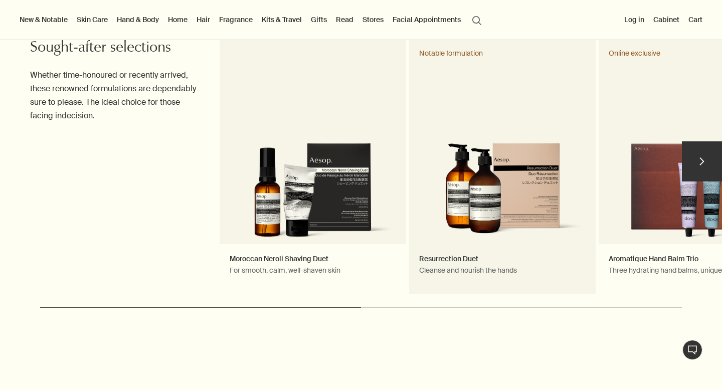
scroll to position [490, 0]
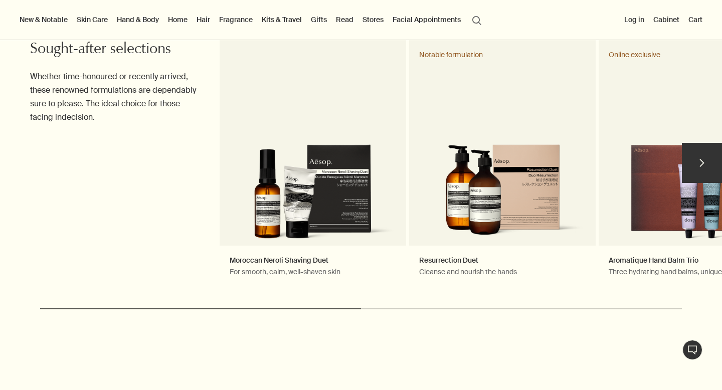
click at [705, 166] on button "chevron" at bounding box center [702, 163] width 40 height 40
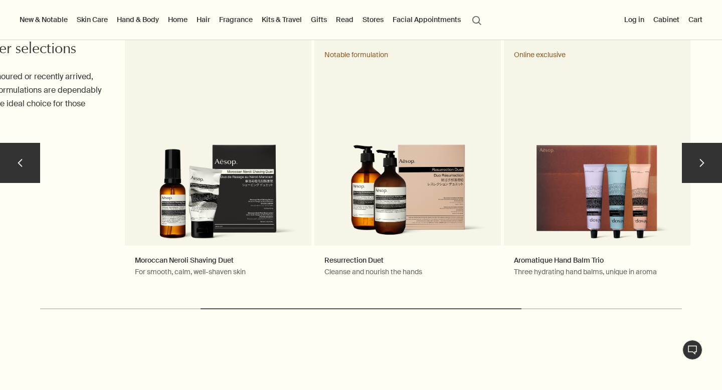
click at [706, 166] on button "chevron" at bounding box center [702, 163] width 40 height 40
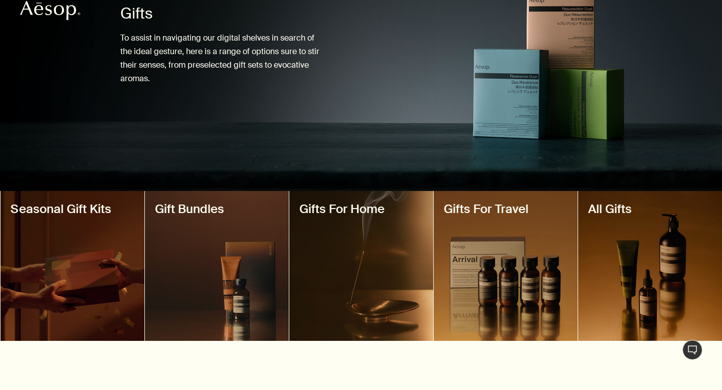
scroll to position [197, 0]
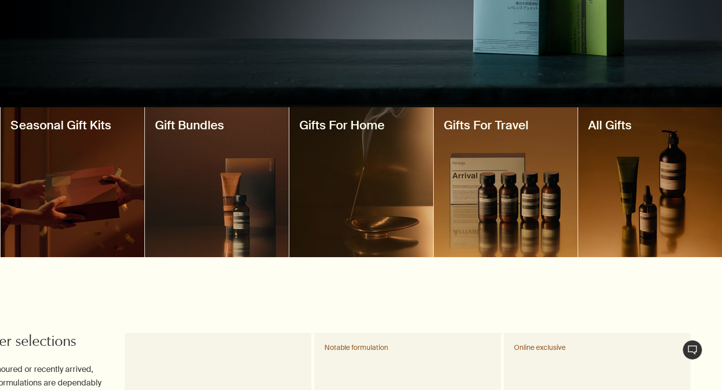
click at [641, 167] on div at bounding box center [650, 182] width 144 height 150
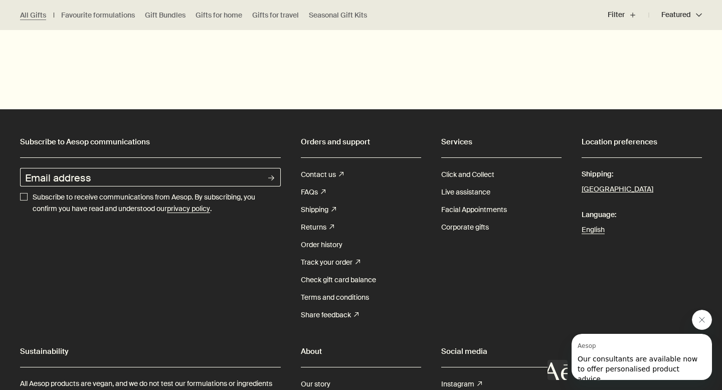
scroll to position [3907, 0]
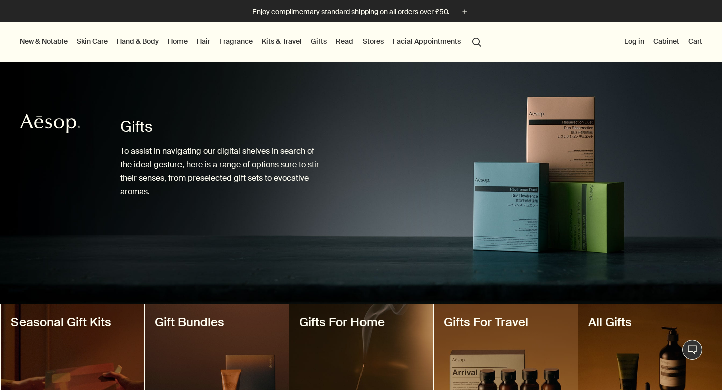
scroll to position [197, 0]
